Goal: Task Accomplishment & Management: Use online tool/utility

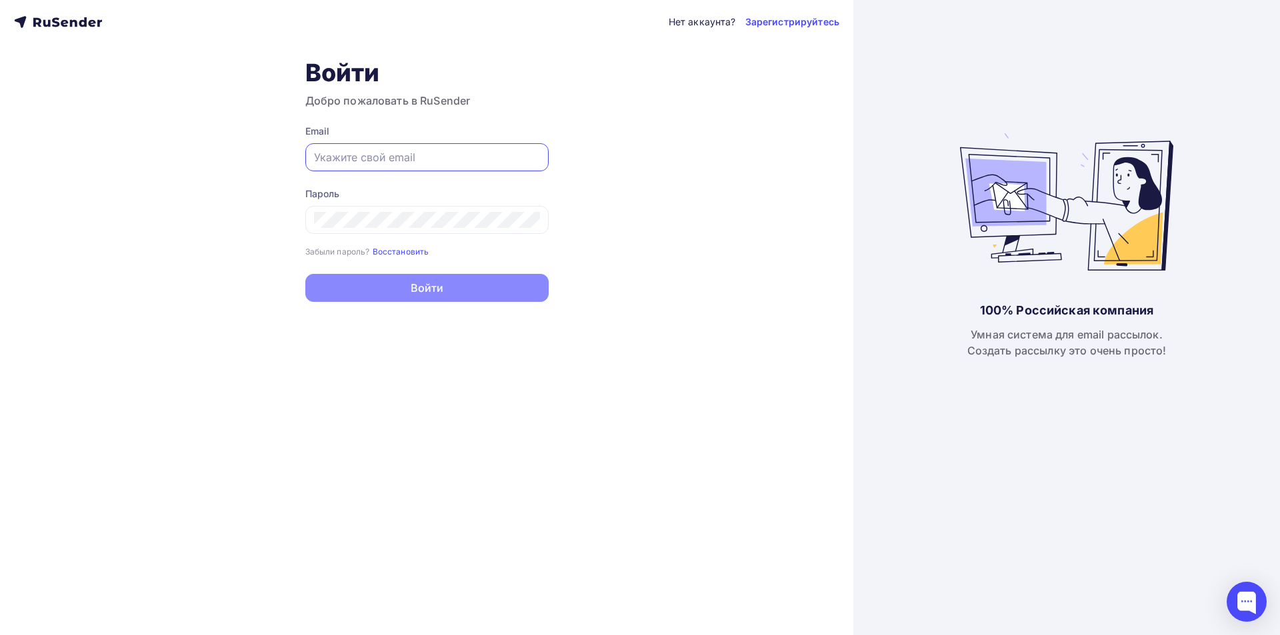
click at [381, 158] on input "text" at bounding box center [427, 157] width 226 height 16
paste input "[EMAIL_ADDRESS][DOMAIN_NAME]"
type input "[EMAIL_ADDRESS][DOMAIN_NAME]"
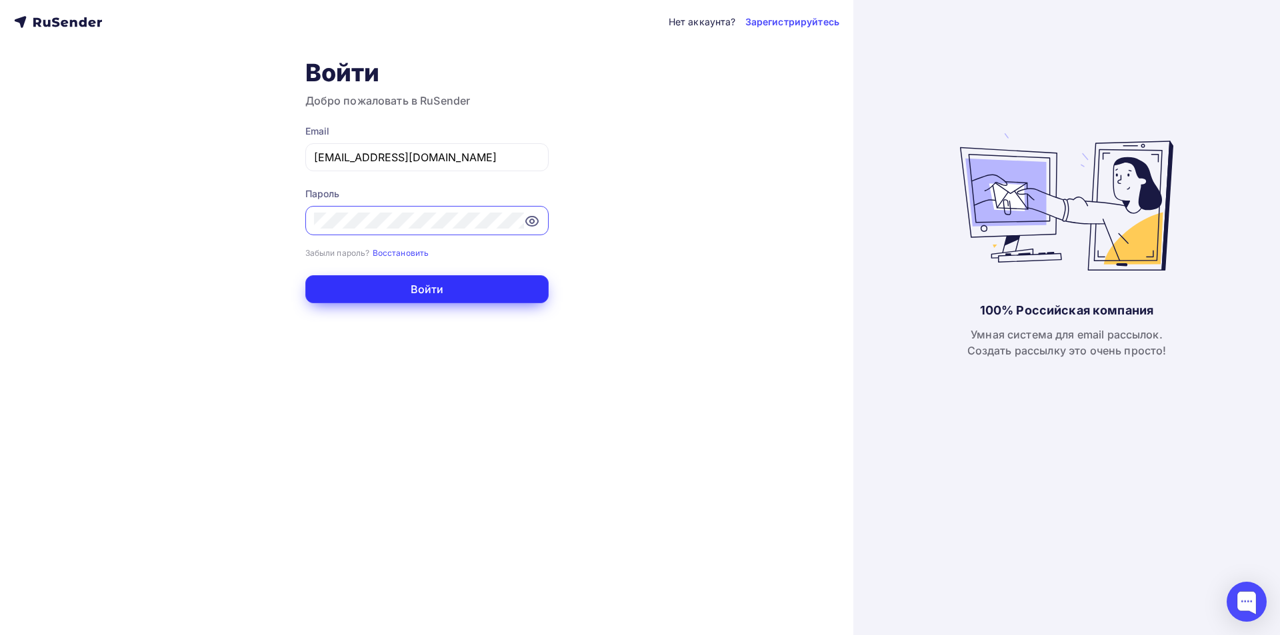
click at [445, 289] on button "Войти" at bounding box center [426, 289] width 243 height 28
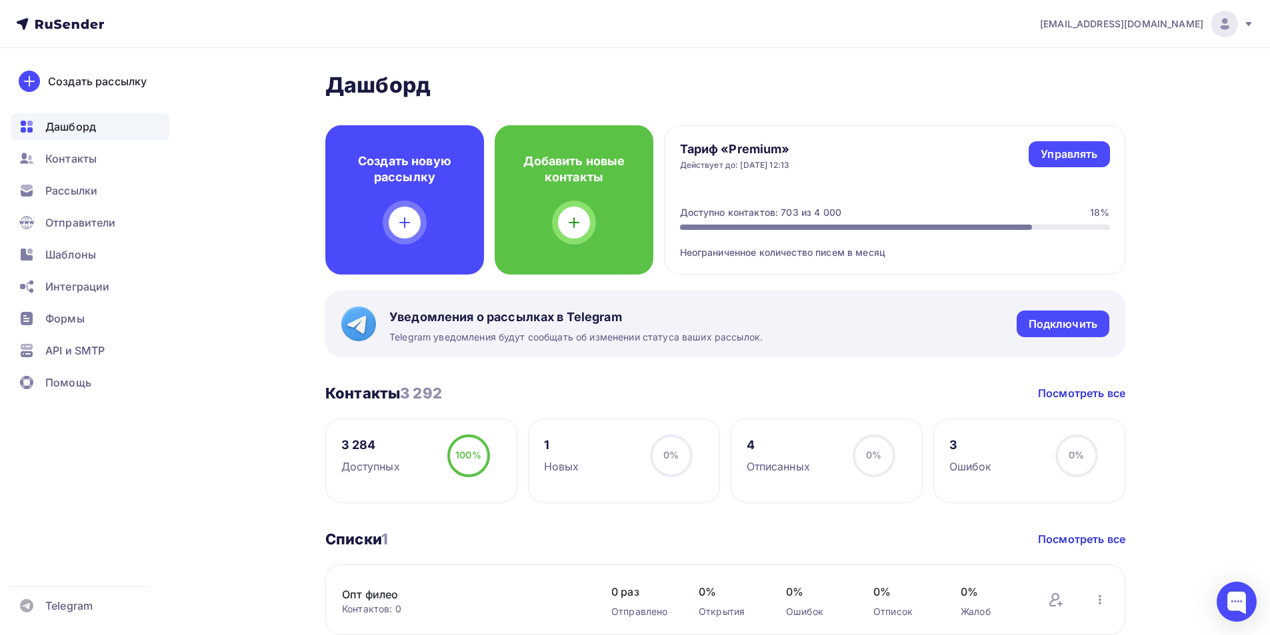
click at [297, 330] on div "[PERSON_NAME] Пару шагов, чтобы начать работу! Закрыть Выполните эти шаги, чтоб…" at bounding box center [635, 472] width 1093 height 848
click at [85, 191] on span "Рассылки" at bounding box center [71, 191] width 52 height 16
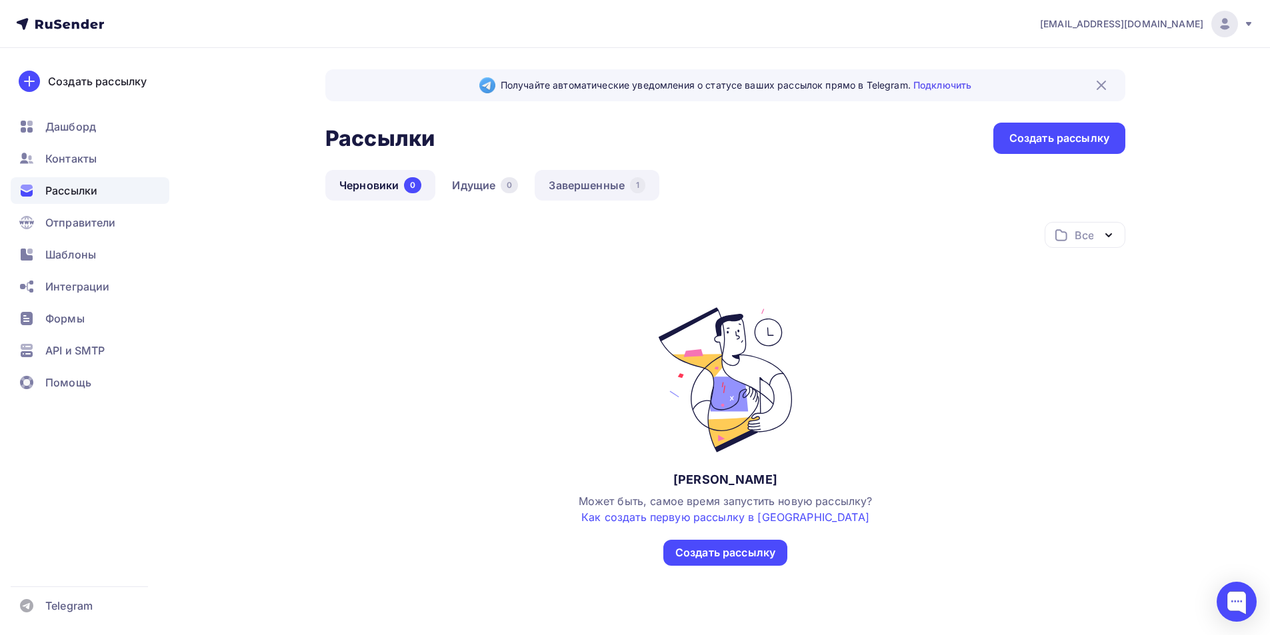
click at [594, 187] on link "Завершенные 1" at bounding box center [597, 185] width 125 height 31
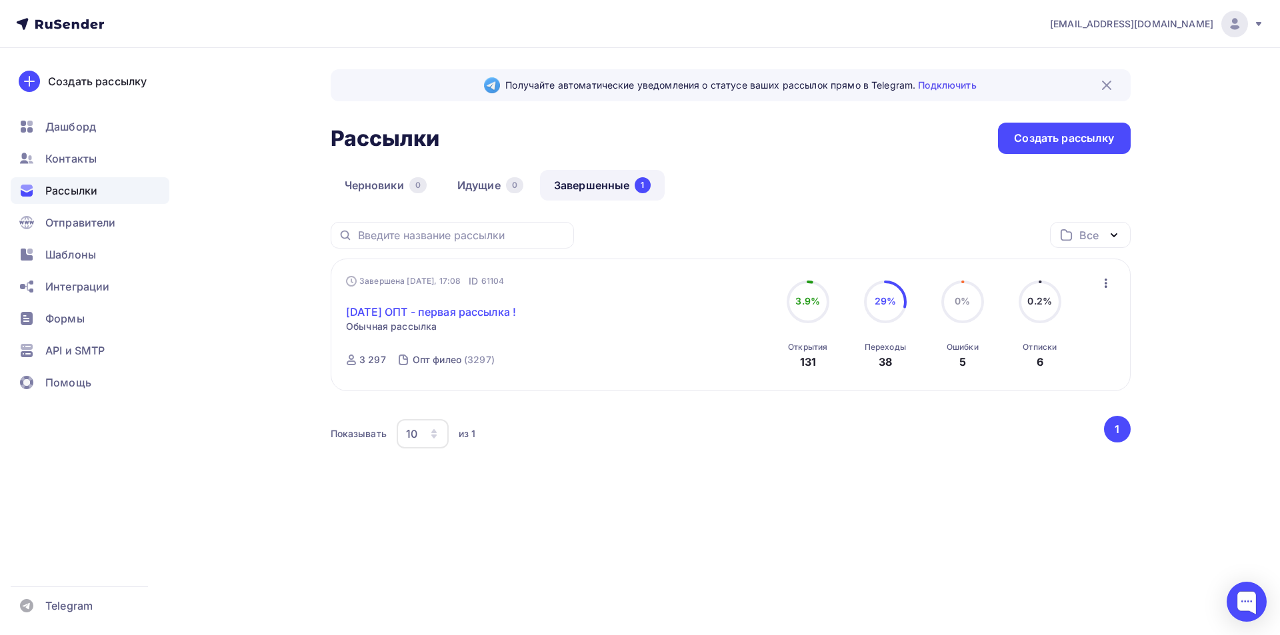
click at [505, 314] on link "[DATE] ОПТ - первая рассылка !" at bounding box center [431, 312] width 170 height 16
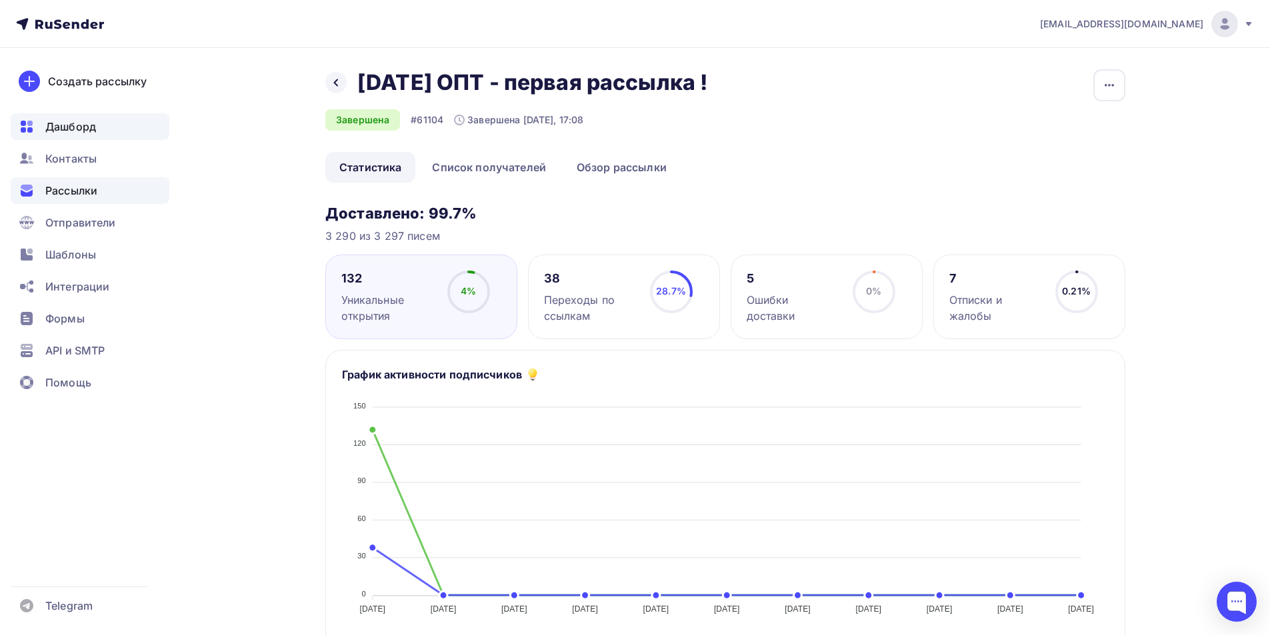
click at [79, 126] on span "Дашборд" at bounding box center [70, 127] width 51 height 16
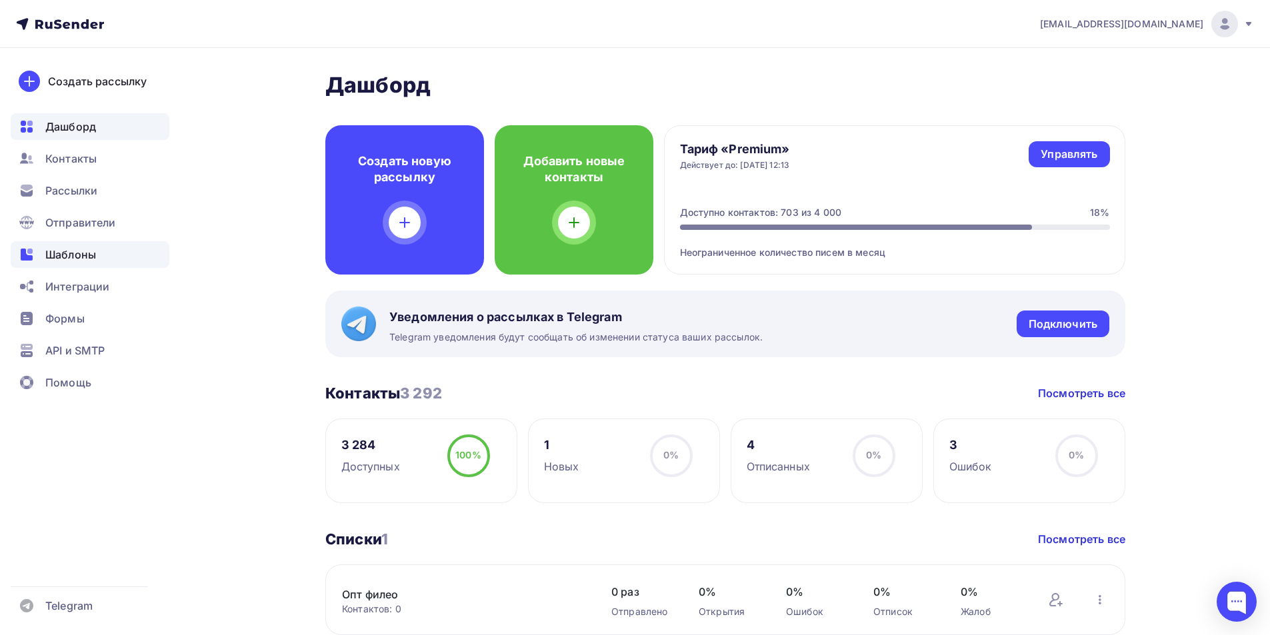
click at [69, 254] on span "Шаблоны" at bounding box center [70, 255] width 51 height 16
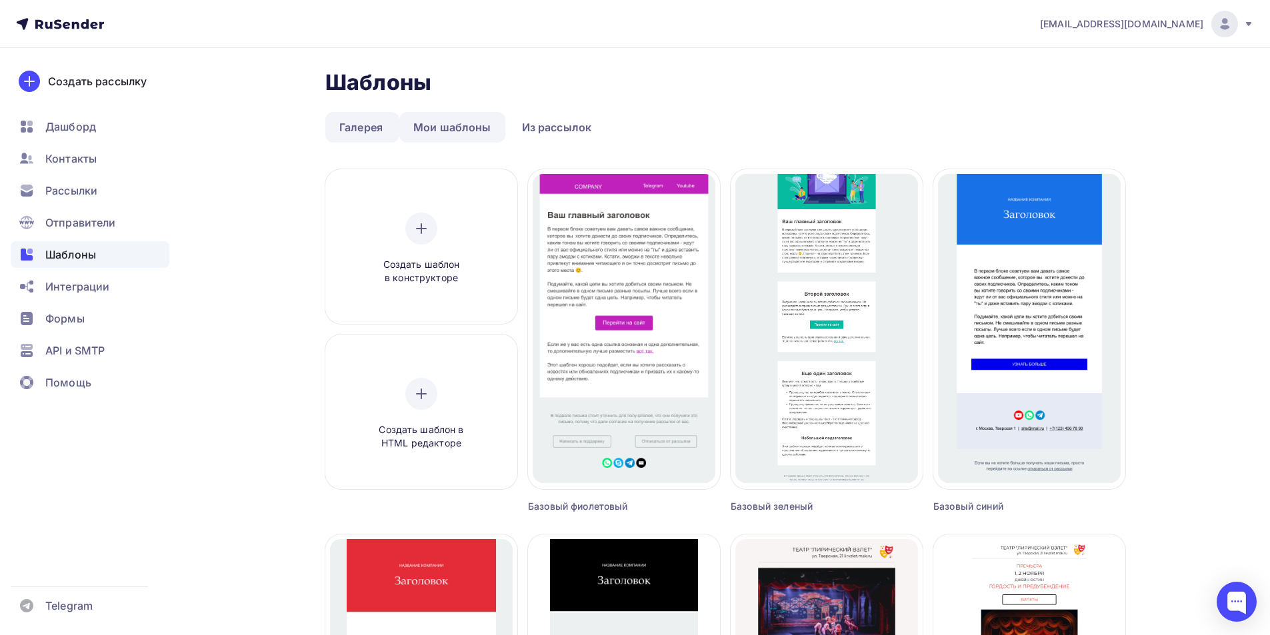
click at [433, 131] on link "Мои шаблоны" at bounding box center [452, 127] width 106 height 31
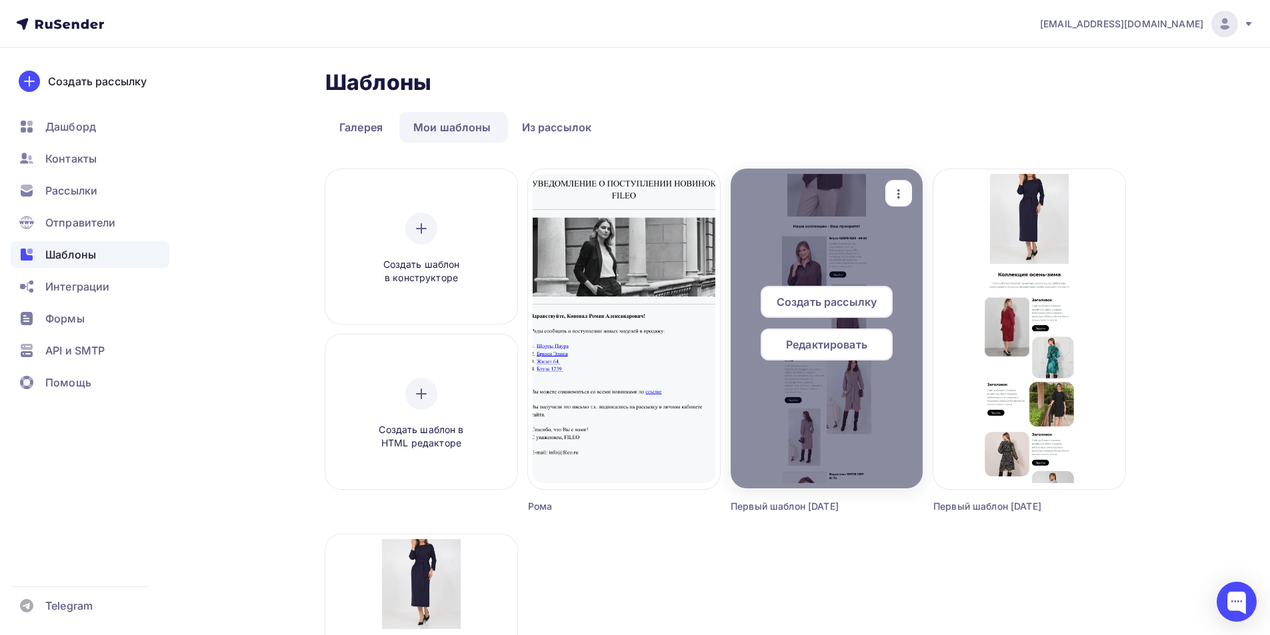
click at [833, 356] on div "Редактировать" at bounding box center [827, 345] width 132 height 32
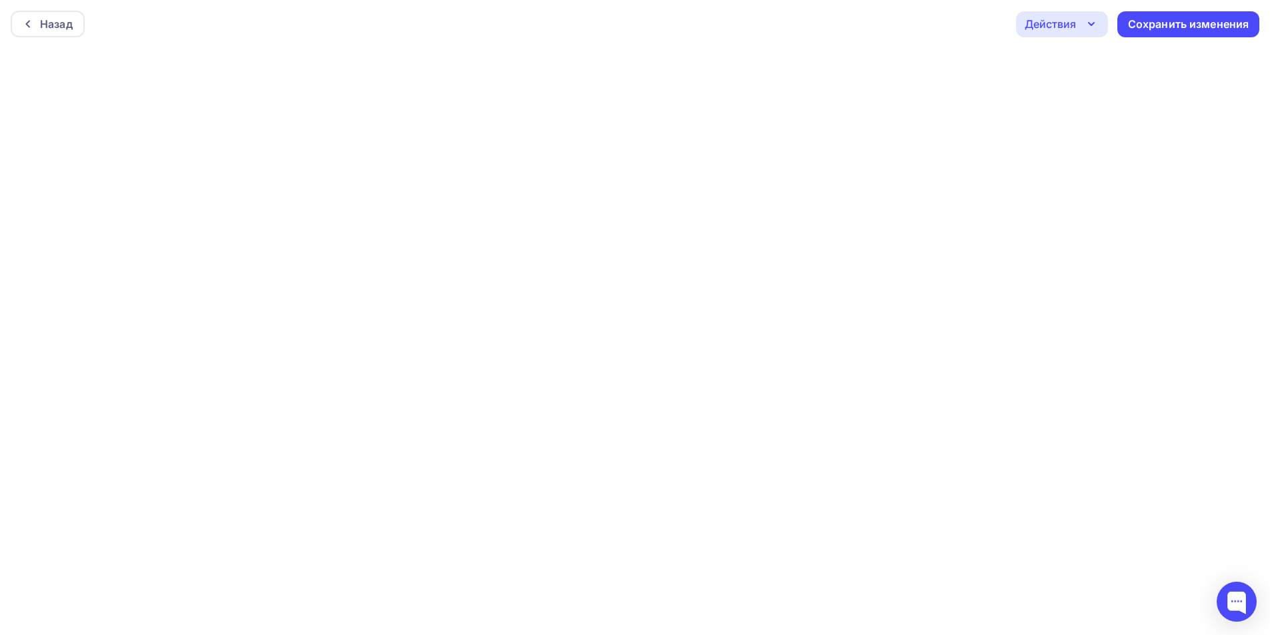
scroll to position [3, 0]
click at [58, 9] on div "Назад" at bounding box center [48, 20] width 74 height 27
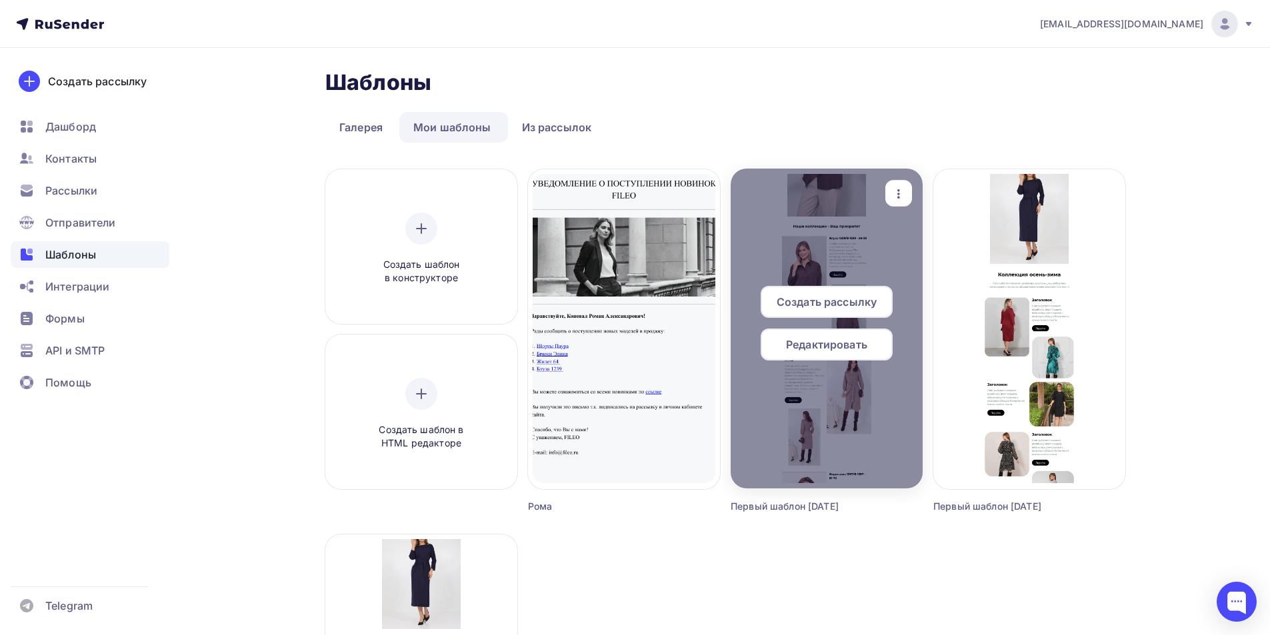
click at [833, 335] on div "Редактировать" at bounding box center [827, 345] width 132 height 32
